Goal: Task Accomplishment & Management: Complete application form

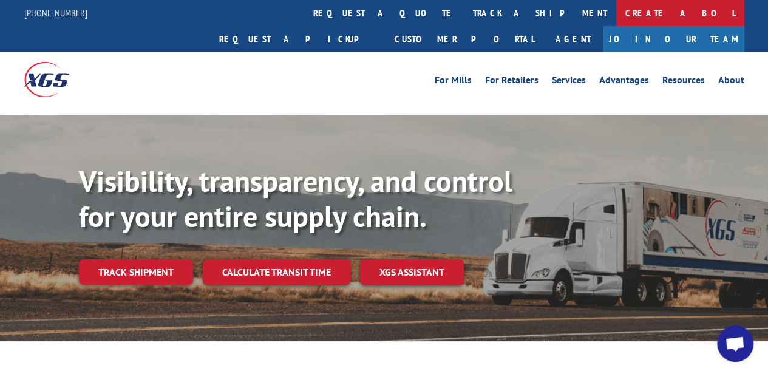
click at [616, 5] on link "Create a BOL" at bounding box center [680, 13] width 128 height 26
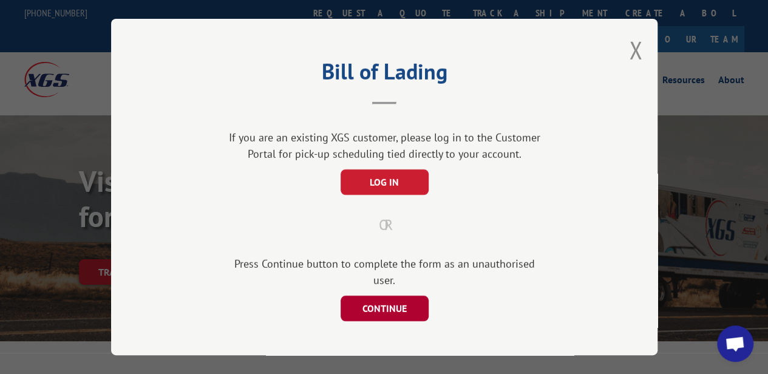
click at [377, 296] on button "CONTINUE" at bounding box center [384, 309] width 88 height 26
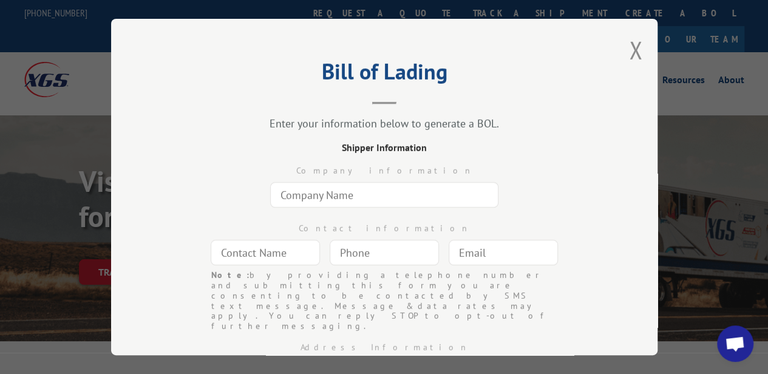
click at [343, 183] on input "text" at bounding box center [384, 195] width 228 height 26
type input "[PERSON_NAME] [PERSON_NAME]-The HUB"
type input "[PERSON_NAME] [PERSON_NAME]"
type input "[EMAIL_ADDRESS][DOMAIN_NAME]"
type input "[GEOGRAPHIC_DATA]"
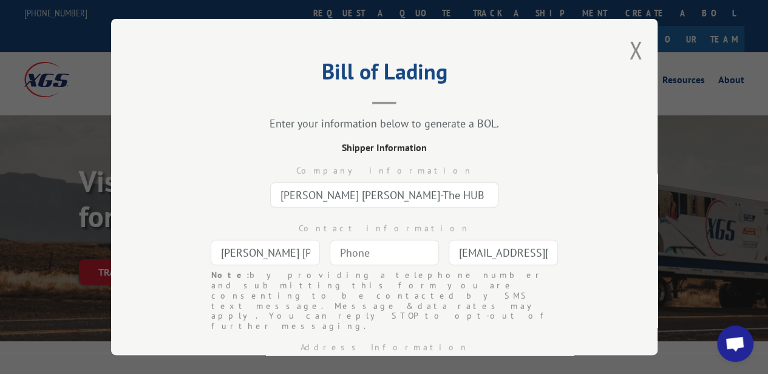
type input "1966 HWY 160 W"
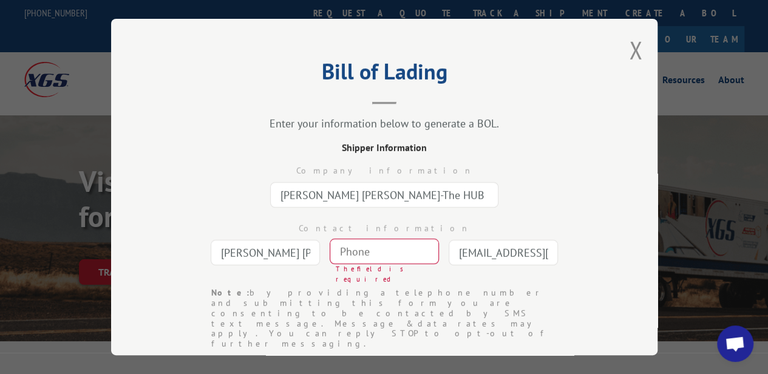
scroll to position [48, 0]
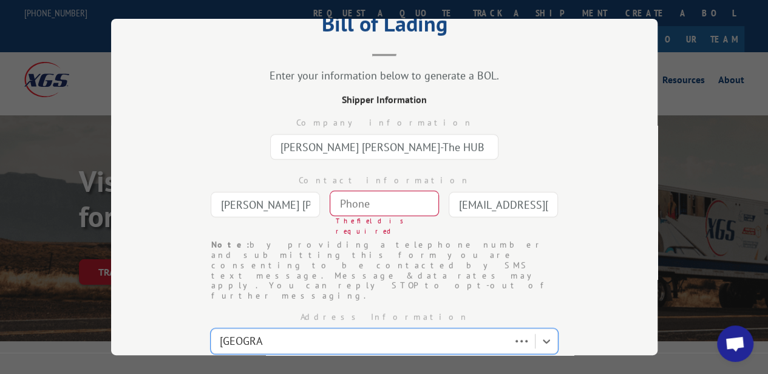
type input "[GEOGRAPHIC_DATA]"
select select "SC"
type input "29708"
type input "(___) ___-____"
click at [343, 201] on input "(___) ___-____" at bounding box center [384, 204] width 109 height 26
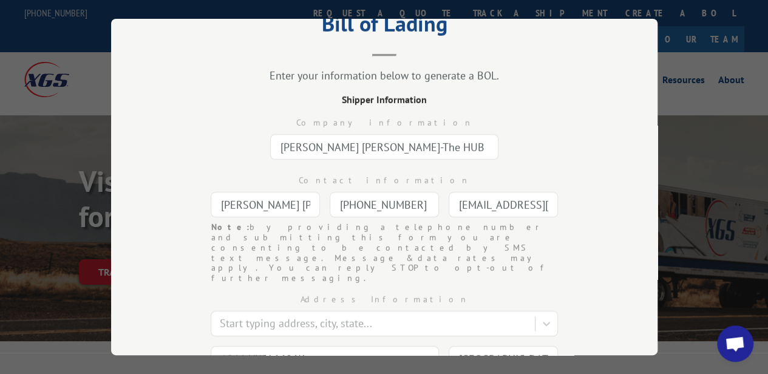
type input "[PHONE_NUMBER]"
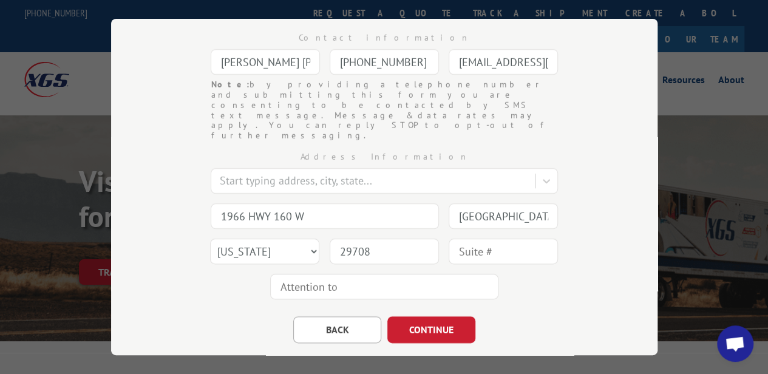
click at [462, 239] on input "text" at bounding box center [503, 252] width 109 height 26
type input "101"
click at [408, 274] on input "text" at bounding box center [384, 287] width 228 height 26
click at [541, 264] on div "Address Information Start typing address, city, state... 1966 HWY 160 W [GEOGRA…" at bounding box center [384, 222] width 425 height 163
click at [450, 316] on button "CONTINUE" at bounding box center [431, 329] width 88 height 27
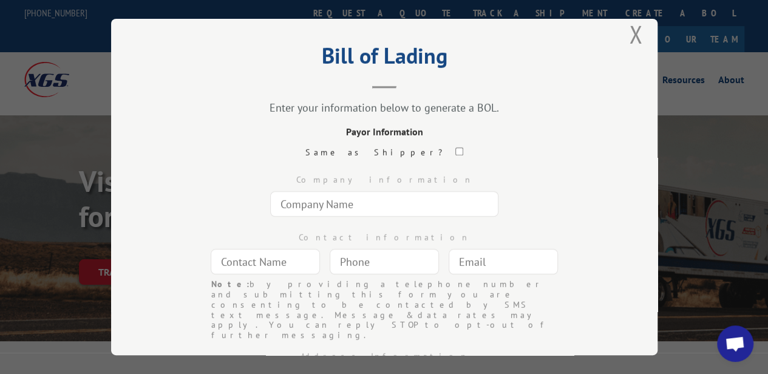
scroll to position [15, 0]
click at [381, 210] on input "text" at bounding box center [384, 206] width 228 height 26
type input "[PERSON_NAME] [PERSON_NAME]"
type input "[PERSON_NAME]"
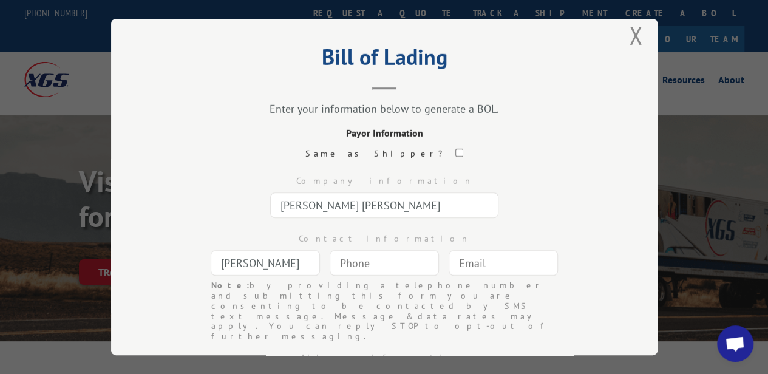
type input "[EMAIL_ADDRESS][DOMAIN_NAME]"
type input "[US_STATE]"
type input "[STREET_ADDRESS]"
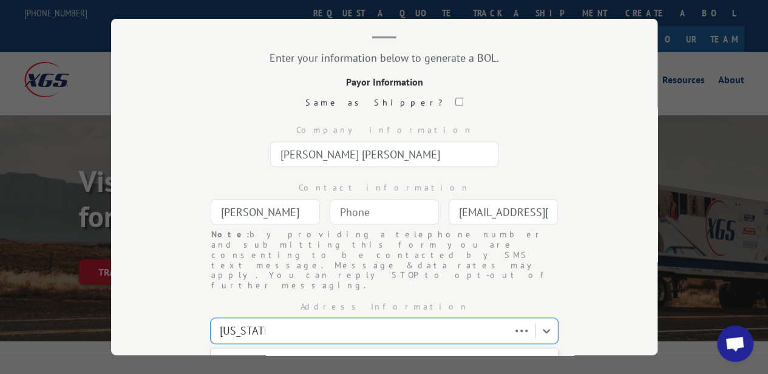
type input "[US_STATE]"
select select "NY"
type input "10022"
type input "(___) ___-____"
click at [333, 210] on input "(___) ___-____" at bounding box center [384, 212] width 109 height 26
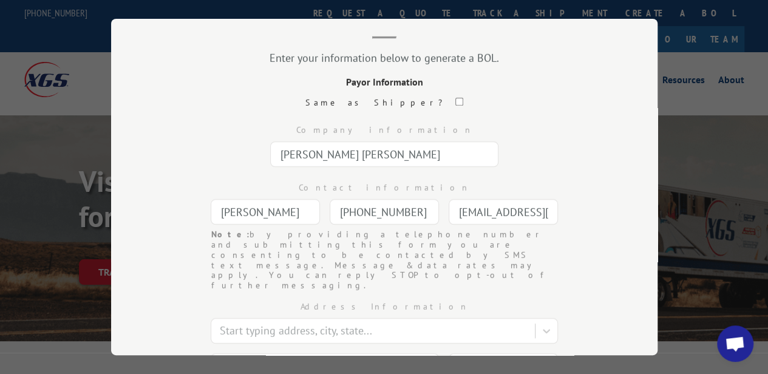
scroll to position [216, 0]
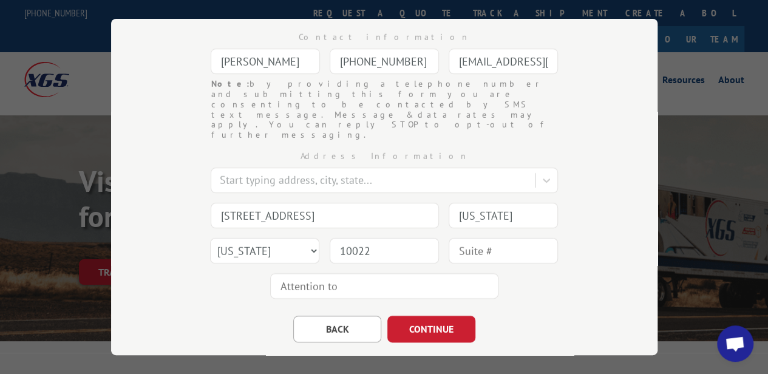
type input "[PHONE_NUMBER]"
click at [466, 238] on input "text" at bounding box center [503, 251] width 109 height 26
type input "632"
click at [443, 316] on button "CONTINUE" at bounding box center [431, 329] width 88 height 27
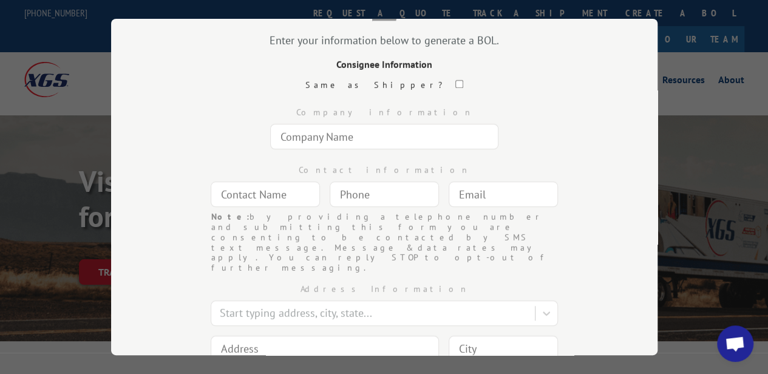
scroll to position [82, 0]
click at [346, 131] on input "text" at bounding box center [384, 138] width 228 height 26
type input "313 Space"
click at [273, 188] on input "text" at bounding box center [265, 196] width 109 height 26
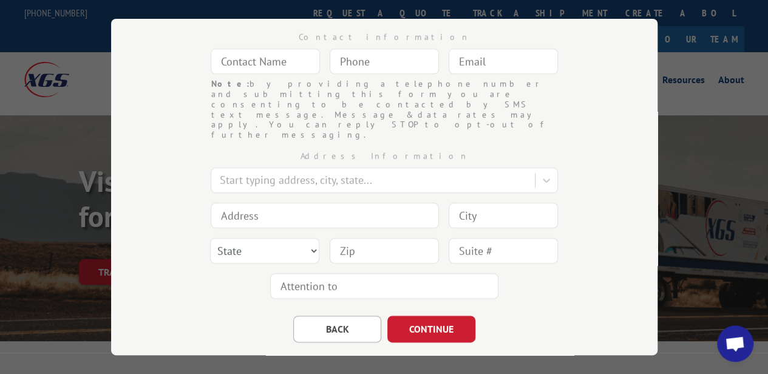
scroll to position [66, 0]
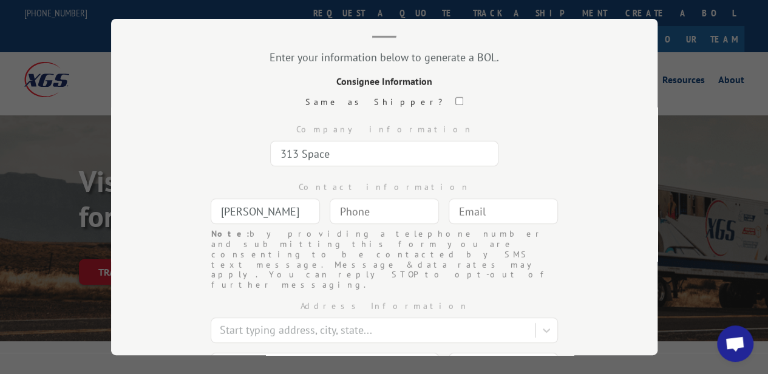
type input "[PERSON_NAME]"
type input "(___) ___-____"
click at [334, 199] on input "(___) ___-____" at bounding box center [384, 212] width 109 height 26
type input "[PHONE_NUMBER]"
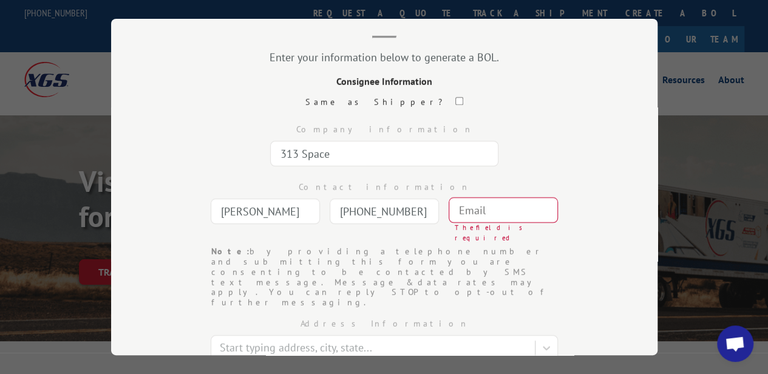
paste input "[EMAIL_ADDRESS][DOMAIN_NAME]"
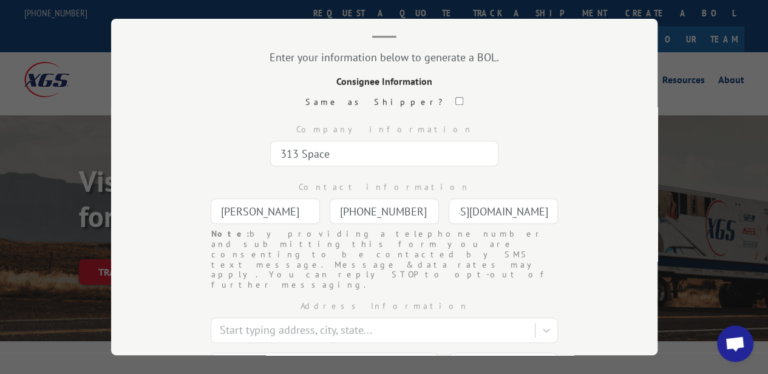
scroll to position [216, 0]
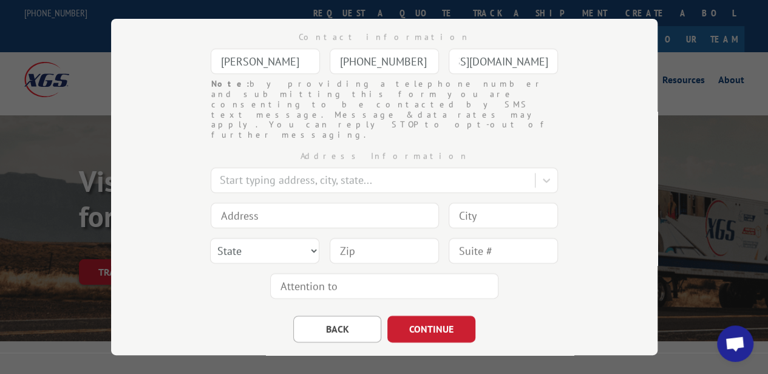
type input "[EMAIL_ADDRESS][DOMAIN_NAME]"
click at [228, 203] on input at bounding box center [325, 216] width 228 height 26
click at [279, 203] on input "[STREET_ADDRESS]" at bounding box center [325, 216] width 228 height 26
click at [324, 203] on input "[STREET_ADDRESS]" at bounding box center [325, 216] width 228 height 26
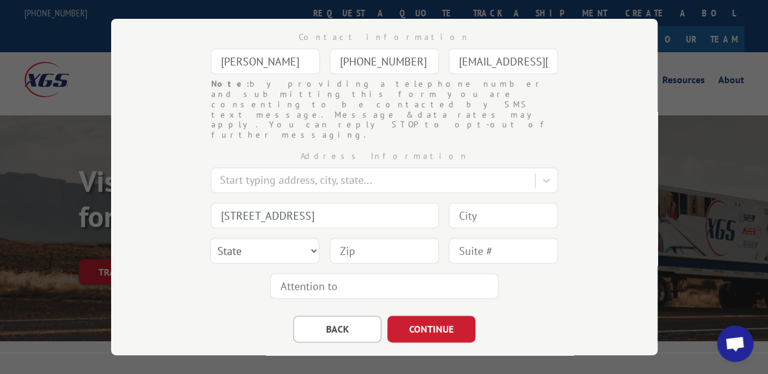
type input "[STREET_ADDRESS]"
type input "High Point"
click at [260, 238] on select "State [US_STATE] [US_STATE] [US_STATE] [US_STATE] [US_STATE] [US_STATE] [US_STA…" at bounding box center [264, 251] width 109 height 26
select select "NC"
click at [210, 238] on select "State [US_STATE] [US_STATE] [US_STATE] [US_STATE] [US_STATE] [US_STATE] [US_STA…" at bounding box center [264, 251] width 109 height 26
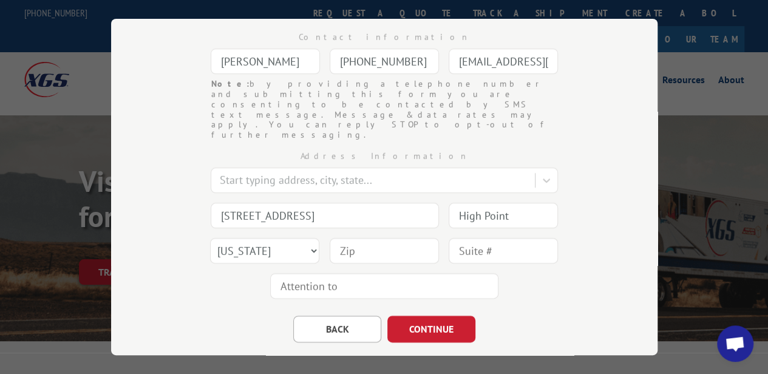
click at [331, 238] on input at bounding box center [384, 251] width 109 height 26
type input "27260"
click at [282, 273] on input "text" at bounding box center [384, 286] width 228 height 26
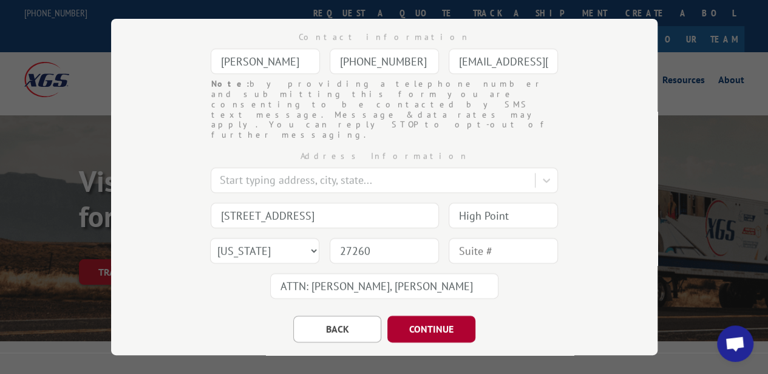
click at [432, 316] on button "CONTINUE" at bounding box center [431, 329] width 88 height 27
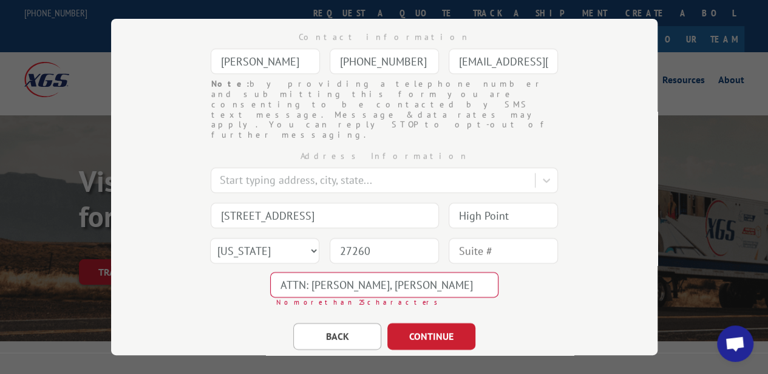
click at [307, 272] on input "ATTN: [PERSON_NAME], [PERSON_NAME]" at bounding box center [384, 285] width 228 height 26
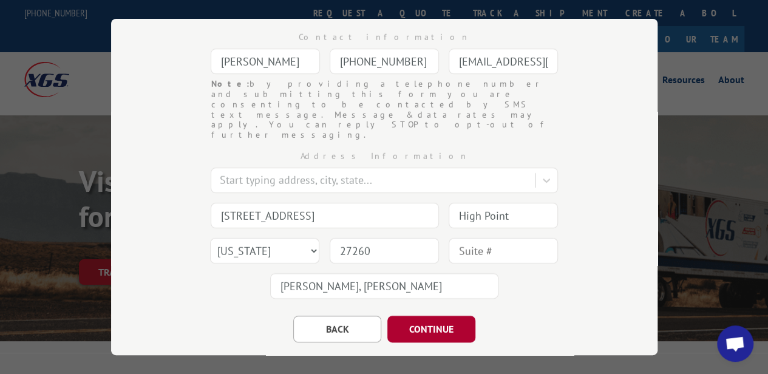
type input "[PERSON_NAME], [PERSON_NAME]"
click at [438, 316] on button "CONTINUE" at bounding box center [431, 329] width 88 height 27
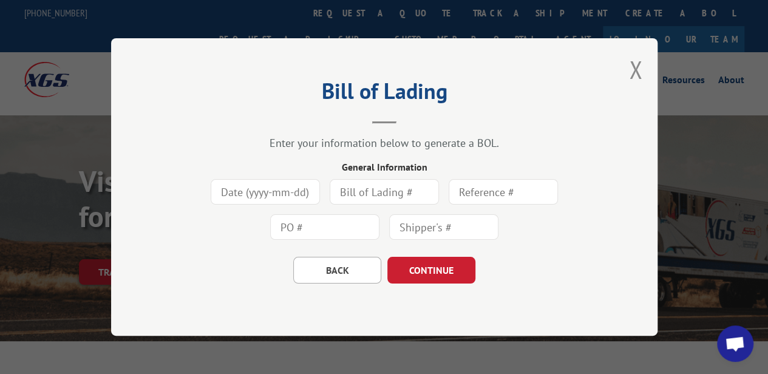
click at [279, 189] on input at bounding box center [265, 192] width 109 height 26
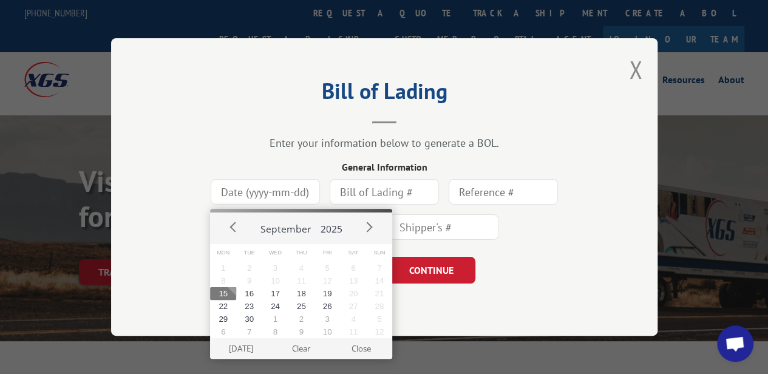
click at [228, 295] on button "15" at bounding box center [223, 293] width 26 height 13
type input "[DATE]"
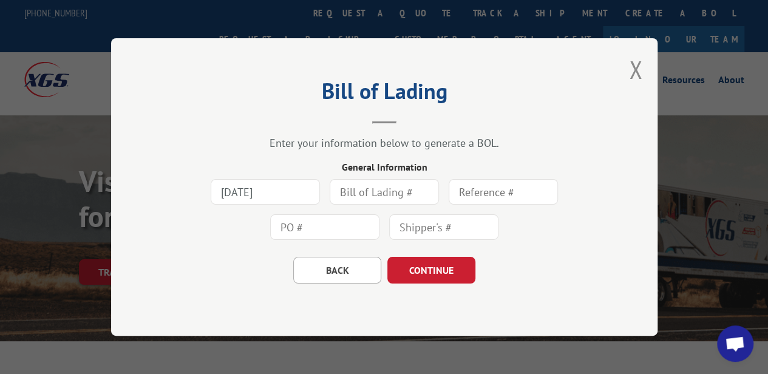
click at [379, 201] on input "text" at bounding box center [384, 192] width 109 height 26
type input "099176"
click at [425, 271] on button "CONTINUE" at bounding box center [431, 270] width 88 height 27
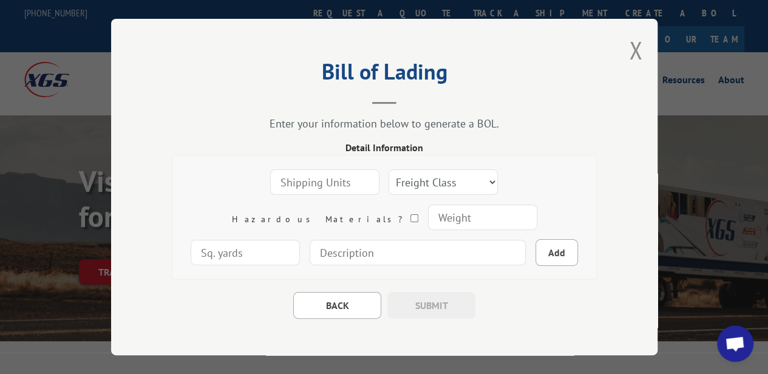
click at [291, 175] on input "number" at bounding box center [324, 182] width 109 height 26
type input "1"
click at [311, 173] on input "1" at bounding box center [324, 182] width 109 height 26
click at [425, 177] on select "Freight Class 50 55 60 65 70 77 85 92 100 110 125 150 175 200 250 300 400 500 C…" at bounding box center [443, 182] width 109 height 26
select select "100"
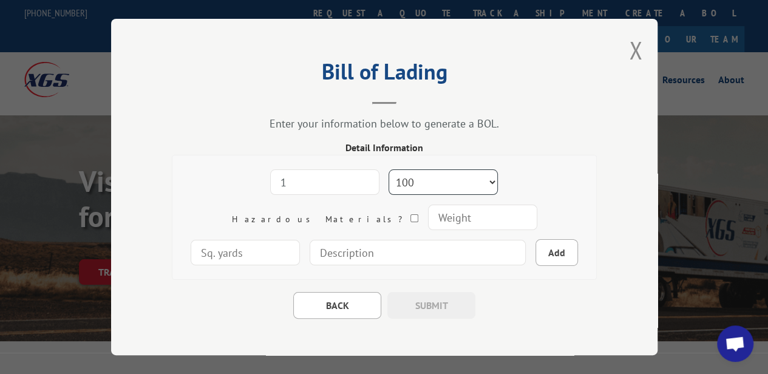
click at [389, 169] on select "Freight Class 50 55 60 65 70 77 85 92 100 110 125 150 175 200 250 300 400 500 C…" at bounding box center [443, 182] width 109 height 26
click at [428, 216] on input "number" at bounding box center [482, 218] width 109 height 26
type input "75"
click at [300, 240] on input "number" at bounding box center [245, 253] width 109 height 26
type input "12"
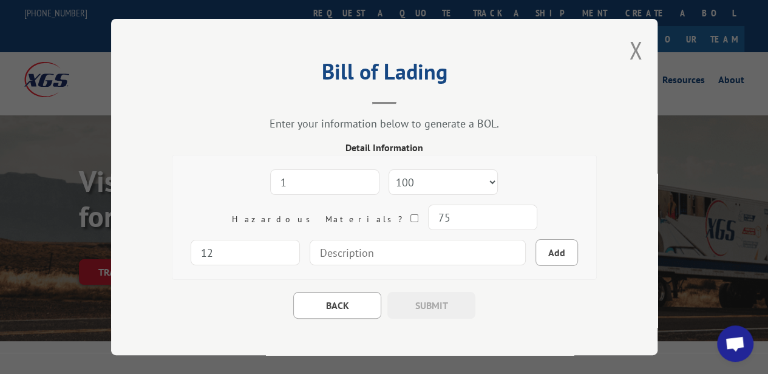
click at [401, 241] on input at bounding box center [418, 253] width 216 height 26
type input "rolled carpet"
click at [536, 250] on button "Add" at bounding box center [557, 252] width 43 height 27
select select
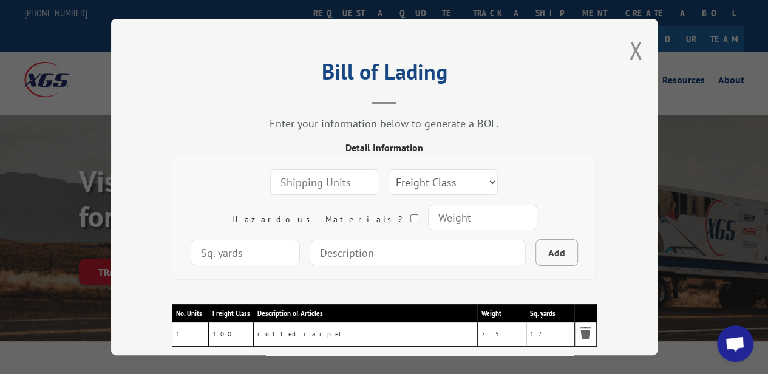
scroll to position [97, 0]
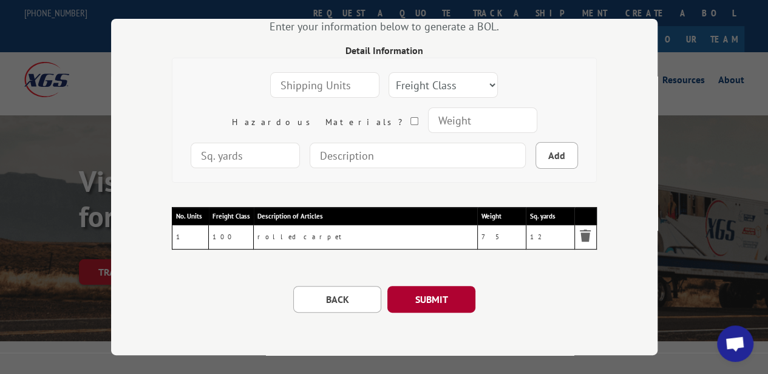
click at [458, 296] on button "SUBMIT" at bounding box center [431, 299] width 88 height 27
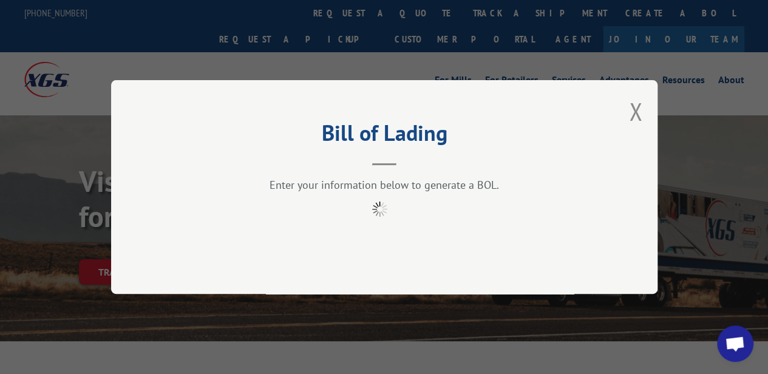
scroll to position [0, 0]
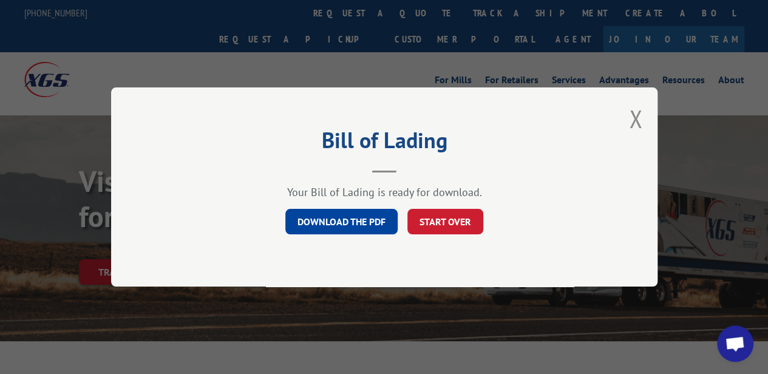
click at [346, 201] on div "Your Bill of Lading is ready for download. DOWNLOAD THE PDF START OVER" at bounding box center [384, 209] width 425 height 49
click at [339, 213] on link "DOWNLOAD THE PDF" at bounding box center [341, 222] width 112 height 26
